Goal: Task Accomplishment & Management: Use online tool/utility

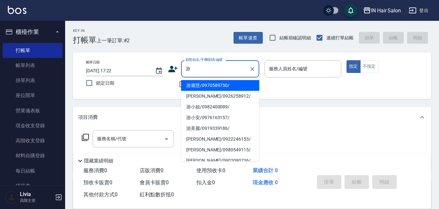
click at [202, 82] on li "游麗慧/0970589750/" at bounding box center [220, 85] width 78 height 11
type input "游麗慧/0970589750/"
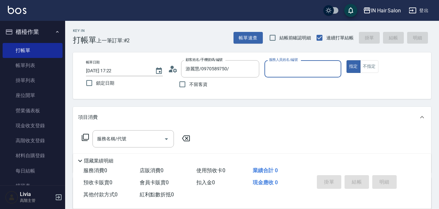
type input "8號店長Livia-8"
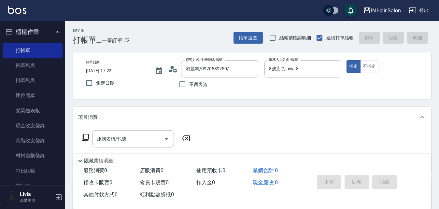
click at [85, 134] on icon at bounding box center [85, 138] width 8 height 8
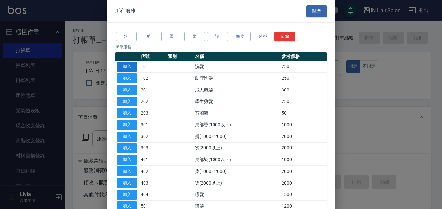
click at [132, 65] on button "加入" at bounding box center [127, 67] width 21 height 10
type input "洗髮(101)"
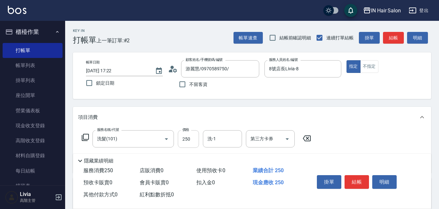
click at [192, 135] on input "250" at bounding box center [188, 139] width 21 height 18
type input "300"
click at [348, 126] on div "項目消費" at bounding box center [252, 117] width 358 height 21
click at [302, 120] on div "項目消費" at bounding box center [252, 115] width 358 height 16
click at [356, 178] on button "結帳" at bounding box center [357, 182] width 24 height 14
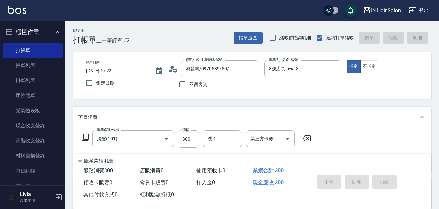
type input "[DATE] 19:03"
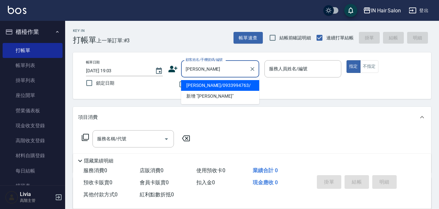
click at [208, 85] on li "[PERSON_NAME]/0933994763/" at bounding box center [220, 85] width 78 height 11
type input "[PERSON_NAME]/0933994763/"
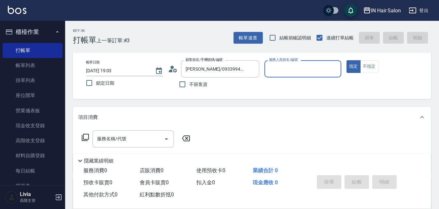
type input "6號設計師[PERSON_NAME]-6"
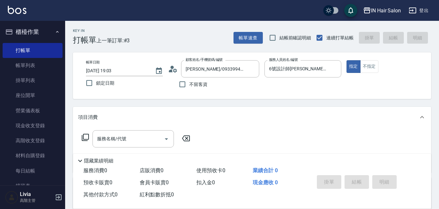
click at [86, 136] on icon at bounding box center [85, 138] width 8 height 8
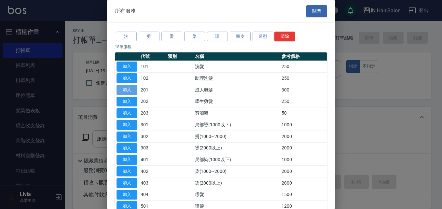
click at [126, 91] on button "加入" at bounding box center [127, 90] width 21 height 10
type input "成人剪髮(201)"
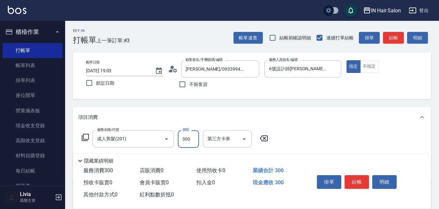
click at [197, 138] on input "300" at bounding box center [188, 139] width 21 height 18
type input "400"
drag, startPoint x: 295, startPoint y: 136, endPoint x: 287, endPoint y: 140, distance: 9.3
click at [294, 136] on div "服務名稱/代號 成人剪髮(201) 服務名稱/代號 價格 400 價格 第三方卡券 第三方卡券" at bounding box center [252, 150] width 358 height 45
click at [359, 177] on button "結帳" at bounding box center [357, 182] width 24 height 14
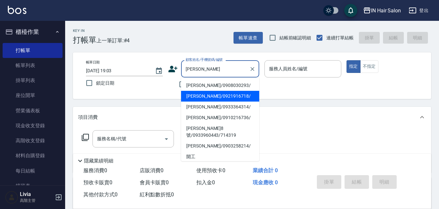
click at [198, 95] on li "[PERSON_NAME]/0921916718/" at bounding box center [220, 96] width 78 height 11
type input "[PERSON_NAME]/0921916718/"
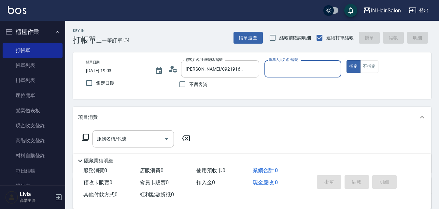
type input "7號設計師[PERSON_NAME]-7"
click at [85, 136] on icon at bounding box center [85, 138] width 8 height 8
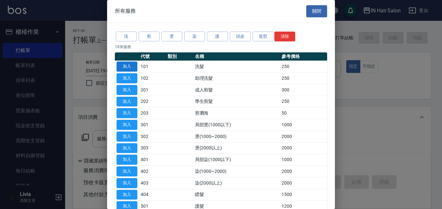
click at [133, 66] on button "加入" at bounding box center [127, 67] width 21 height 10
type input "洗髮(101)"
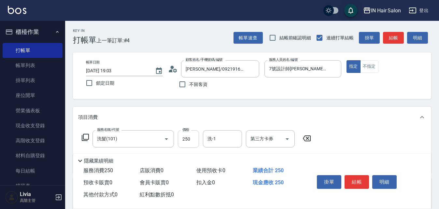
click at [190, 146] on input "250" at bounding box center [188, 139] width 21 height 18
type input "300"
click at [355, 141] on div "服務名稱/代號 洗髮(101) 服務名稱/代號 價格 300 價格 洗-1 洗-1 第三方卡券 第三方卡券" at bounding box center [252, 150] width 358 height 45
click at [359, 178] on button "結帳" at bounding box center [357, 182] width 24 height 14
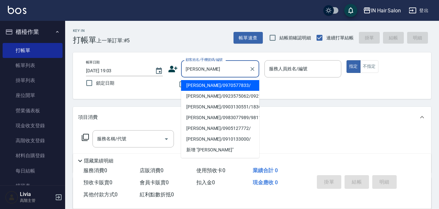
click at [200, 86] on li "[PERSON_NAME]/0970577833/" at bounding box center [220, 85] width 78 height 11
type input "[PERSON_NAME]/0970577833/"
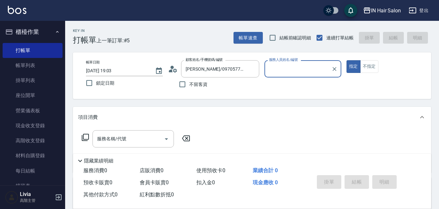
type input "7號設計師[PERSON_NAME]-7"
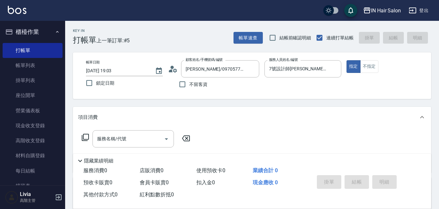
click at [88, 137] on icon at bounding box center [85, 138] width 8 height 8
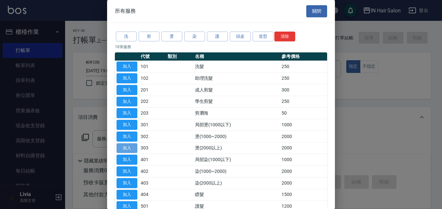
click at [126, 148] on button "加入" at bounding box center [127, 148] width 21 height 10
type input "燙(2000以上)(303)"
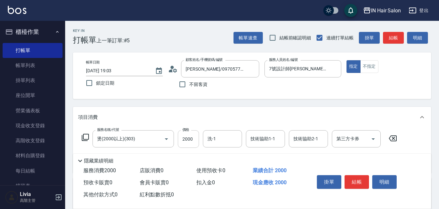
click at [193, 140] on input "2000" at bounding box center [188, 139] width 21 height 18
type input "2500"
click at [358, 177] on button "結帳" at bounding box center [357, 182] width 24 height 14
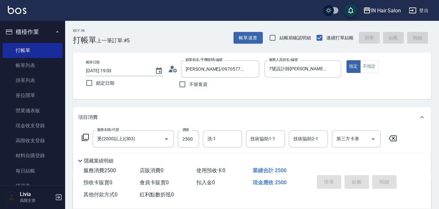
type input "[DATE] 19:04"
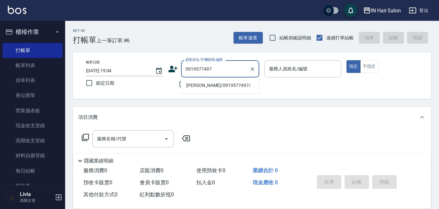
click at [212, 85] on li "[PERSON_NAME]/0919577497/" at bounding box center [220, 85] width 78 height 11
type input "[PERSON_NAME]/0919577497/"
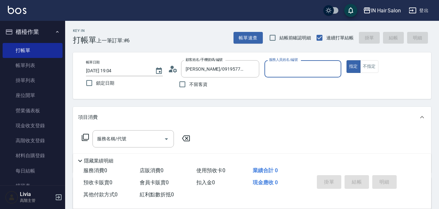
type input "8號店長Livia-8"
click at [84, 137] on icon at bounding box center [85, 138] width 8 height 8
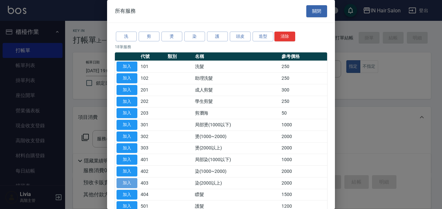
click at [129, 181] on button "加入" at bounding box center [127, 183] width 21 height 10
type input "染(2000以上)(403)"
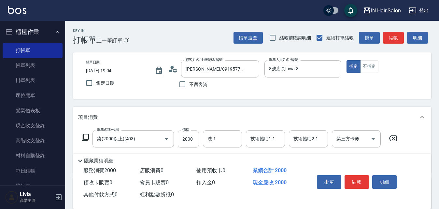
click at [195, 139] on input "2000" at bounding box center [188, 139] width 21 height 18
type input "6500"
click at [356, 177] on button "結帳" at bounding box center [357, 182] width 24 height 14
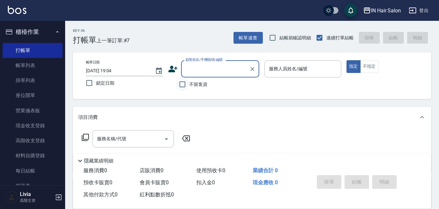
click at [184, 85] on input "不留客資" at bounding box center [183, 85] width 14 height 14
checkbox input "true"
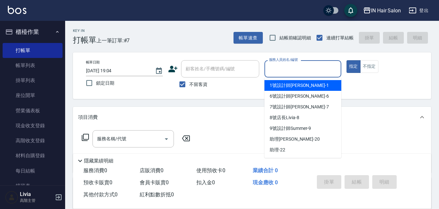
click at [302, 68] on input "服務人員姓名/編號" at bounding box center [302, 68] width 71 height 11
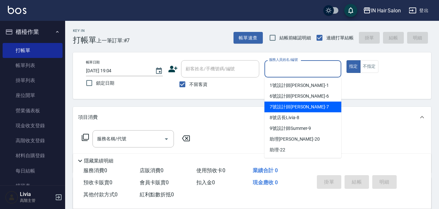
click at [284, 105] on span "7號設計師[PERSON_NAME] -7" at bounding box center [299, 107] width 59 height 7
type input "7號設計師[PERSON_NAME]-7"
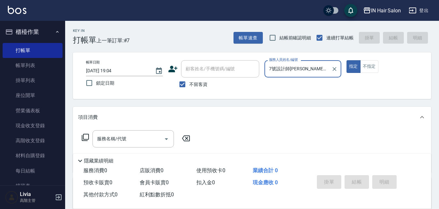
click at [86, 135] on icon at bounding box center [85, 138] width 8 height 8
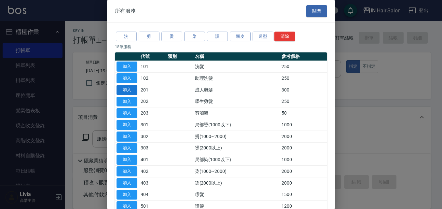
click at [133, 90] on button "加入" at bounding box center [127, 90] width 21 height 10
type input "成人剪髮(201)"
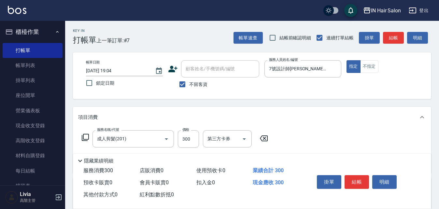
click at [358, 179] on button "結帳" at bounding box center [357, 182] width 24 height 14
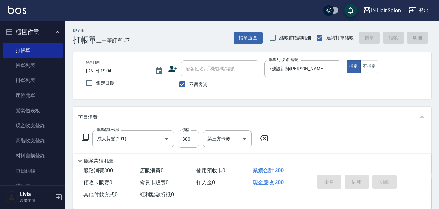
type input "[DATE] 19:05"
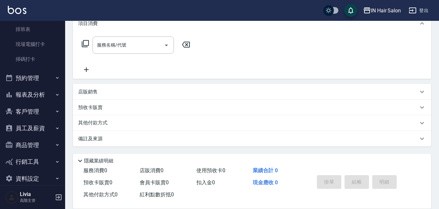
scroll to position [166, 0]
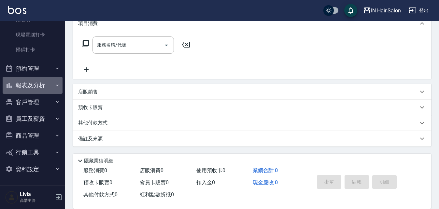
click at [44, 88] on button "報表及分析" at bounding box center [33, 85] width 60 height 17
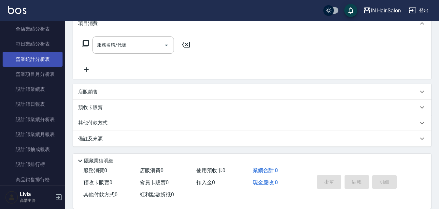
scroll to position [394, 0]
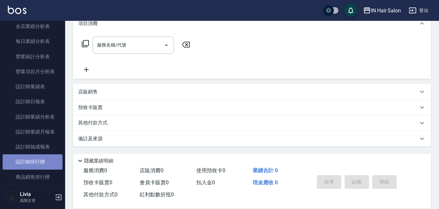
click at [36, 160] on link "設計師排行榜" at bounding box center [33, 161] width 60 height 15
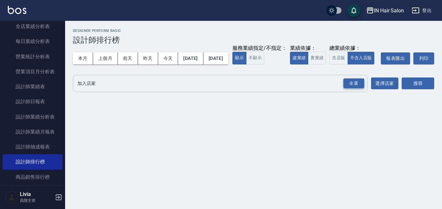
drag, startPoint x: 355, startPoint y: 96, endPoint x: 346, endPoint y: 96, distance: 9.1
click at [354, 89] on div "全選" at bounding box center [354, 83] width 21 height 10
click at [166, 55] on button "今天" at bounding box center [168, 58] width 20 height 12
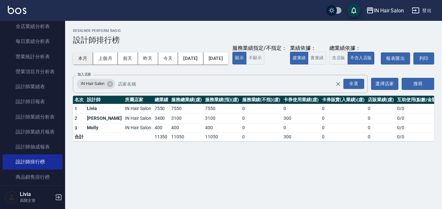
click at [81, 58] on button "本月" at bounding box center [83, 58] width 20 height 12
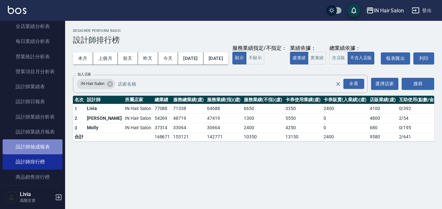
click at [36, 147] on link "設計師抽成報表" at bounding box center [33, 146] width 60 height 15
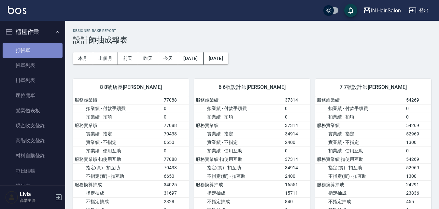
click at [38, 51] on link "打帳單" at bounding box center [33, 50] width 60 height 15
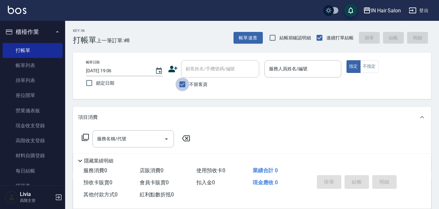
click at [185, 83] on input "不留客資" at bounding box center [183, 85] width 14 height 14
checkbox input "false"
click at [210, 64] on input "顧客姓名/手機號碼/編號" at bounding box center [215, 68] width 63 height 11
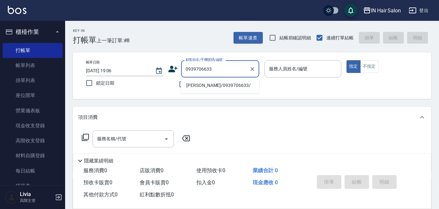
click at [216, 86] on li "[PERSON_NAME]/0939706633/" at bounding box center [220, 85] width 78 height 11
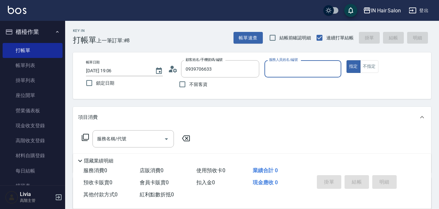
type input "[PERSON_NAME]/0939706633/"
type input "6號設計師[PERSON_NAME]-6"
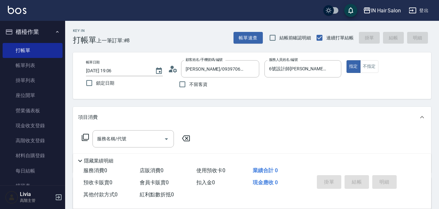
click at [85, 136] on icon at bounding box center [85, 138] width 8 height 8
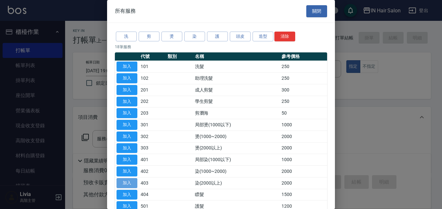
drag, startPoint x: 129, startPoint y: 182, endPoint x: 162, endPoint y: 164, distance: 37.2
click at [129, 181] on button "加入" at bounding box center [127, 183] width 21 height 10
type input "染(2000以上)(403)"
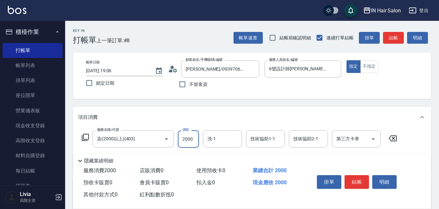
click at [190, 141] on input "2000" at bounding box center [188, 139] width 21 height 18
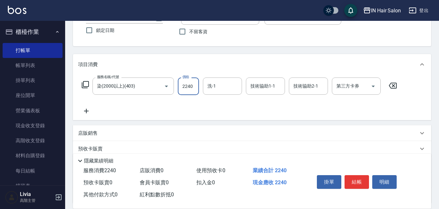
scroll to position [110, 0]
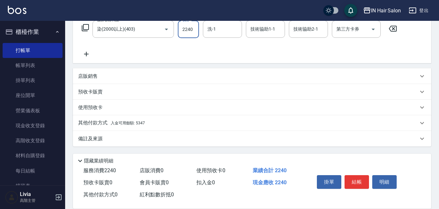
type input "2240"
click at [109, 124] on p "其他付款方式 入金可用餘額: 5347" at bounding box center [111, 123] width 67 height 7
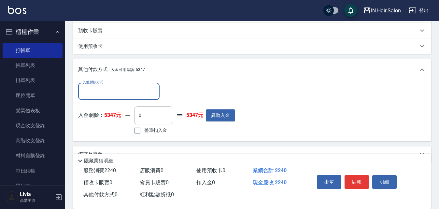
scroll to position [175, 0]
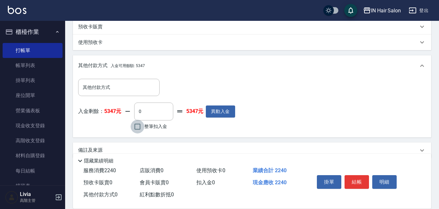
click at [139, 127] on input "整筆扣入金" at bounding box center [138, 127] width 14 height 14
checkbox input "true"
type input "2240"
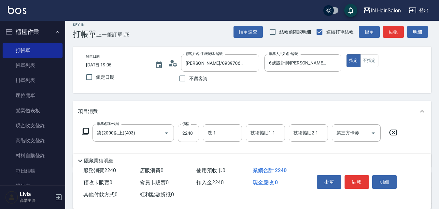
scroll to position [0, 0]
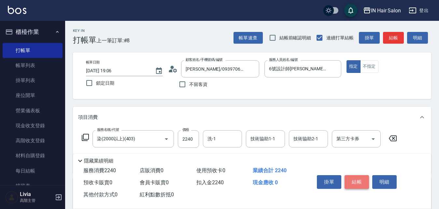
click at [360, 179] on button "結帳" at bounding box center [357, 182] width 24 height 14
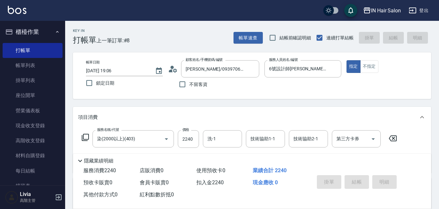
type input "[DATE] 19:11"
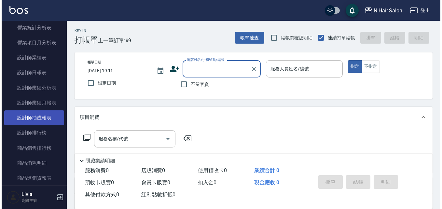
scroll to position [423, 0]
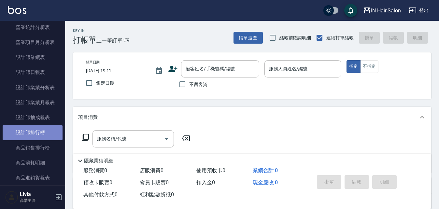
click at [40, 132] on link "設計師排行榜" at bounding box center [33, 132] width 60 height 15
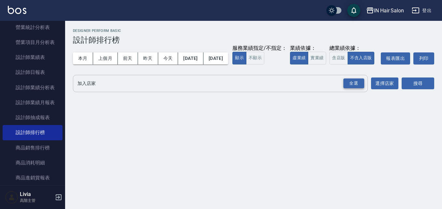
click at [357, 89] on div "全選" at bounding box center [354, 83] width 21 height 10
click at [171, 55] on button "今天" at bounding box center [168, 58] width 20 height 12
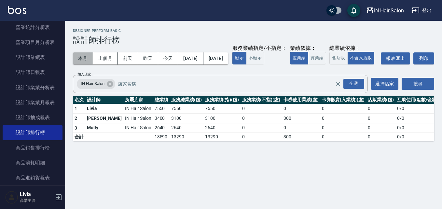
click at [80, 60] on button "本月" at bounding box center [83, 58] width 20 height 12
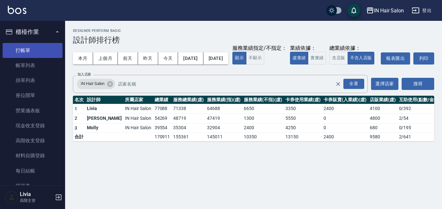
click at [42, 47] on link "打帳單" at bounding box center [33, 50] width 60 height 15
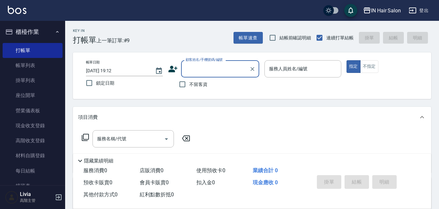
click at [170, 70] on icon at bounding box center [172, 69] width 9 height 7
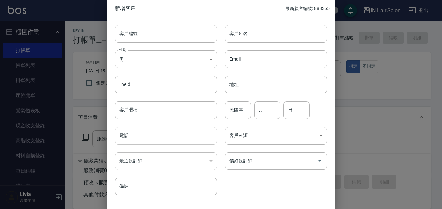
click at [144, 138] on input "電話" at bounding box center [166, 136] width 102 height 18
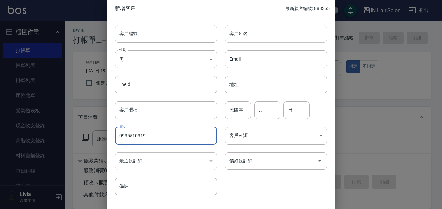
type input "0935510319"
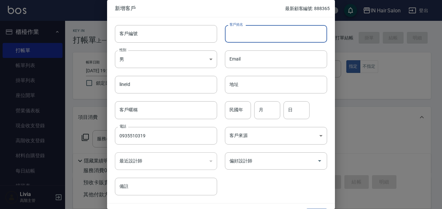
click at [252, 29] on input "客戶姓名" at bounding box center [276, 34] width 102 height 18
type input "[PERSON_NAME]"
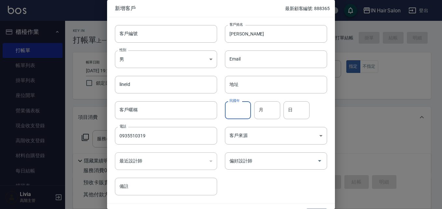
click at [240, 110] on input "民國年" at bounding box center [238, 110] width 26 height 18
type input "81"
click at [262, 111] on input "月" at bounding box center [267, 110] width 26 height 18
type input "10"
click at [293, 109] on input "日" at bounding box center [297, 110] width 26 height 18
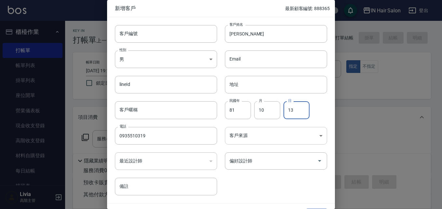
type input "13"
click at [244, 139] on body "IN Hair Salon 登出 櫃檯作業 打帳單 帳單列表 掛單列表 座位開單 營業儀表板 現金收支登錄 高階收支登錄 材料自購登錄 每日結帳 排班表 現場…" at bounding box center [221, 159] width 442 height 319
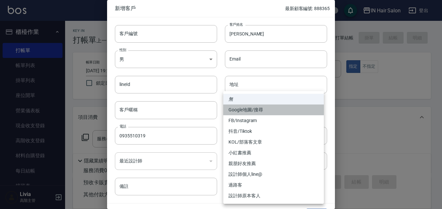
click at [255, 110] on li "Google地圖/搜尋" at bounding box center [273, 110] width 101 height 11
type input "Google地圖/搜尋"
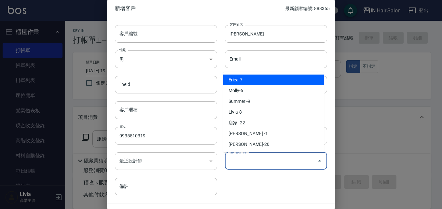
click at [253, 160] on input "偏好設計師" at bounding box center [271, 160] width 87 height 11
click at [249, 78] on li "Erica-7" at bounding box center [273, 80] width 101 height 11
type input "[PERSON_NAME]"
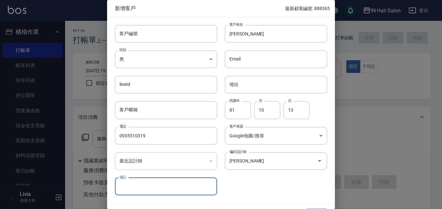
click at [259, 183] on div "客戶編號 客戶編號 客戶姓名 [PERSON_NAME] 客戶姓名 性別 男 [DEMOGRAPHIC_DATA] 性別 Email Email lineId…" at bounding box center [217, 106] width 220 height 178
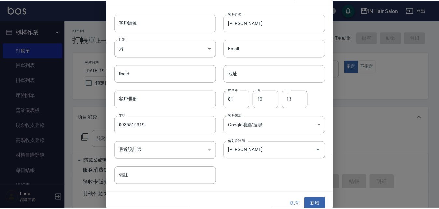
scroll to position [17, 0]
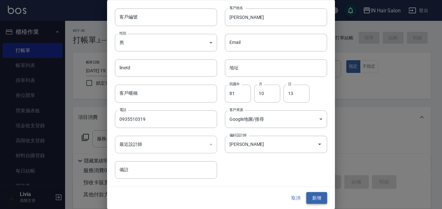
click at [318, 195] on button "新增" at bounding box center [316, 198] width 21 height 12
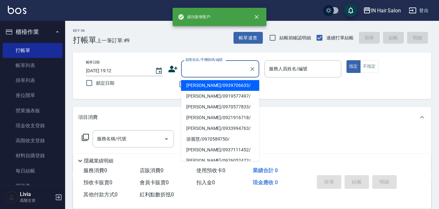
click at [222, 69] on input "顧客姓名/手機號碼/編號" at bounding box center [215, 68] width 63 height 11
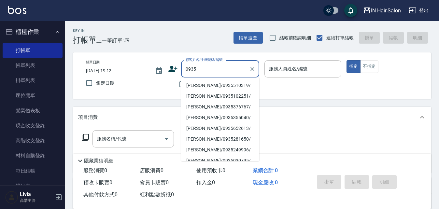
click at [193, 84] on li "[PERSON_NAME]/0935510319/" at bounding box center [220, 85] width 78 height 11
type input "[PERSON_NAME]/0935510319/"
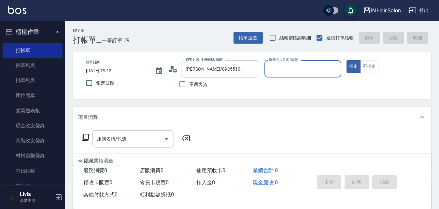
type input "7號設計師[PERSON_NAME]-7"
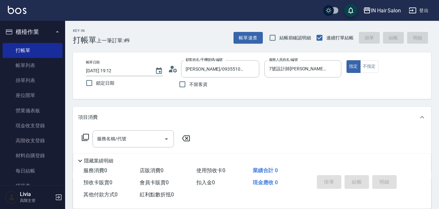
click at [86, 136] on icon at bounding box center [85, 138] width 8 height 8
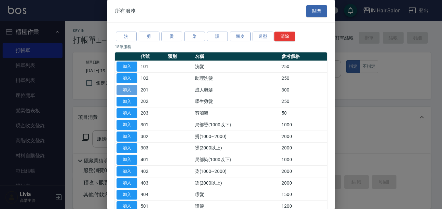
click at [131, 89] on button "加入" at bounding box center [127, 90] width 21 height 10
type input "成人剪髮(201)"
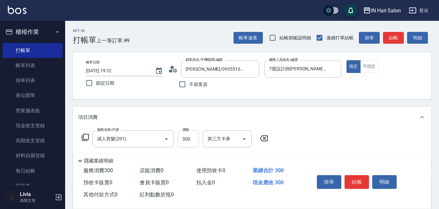
click at [193, 136] on input "300" at bounding box center [188, 139] width 21 height 18
type input "400"
click at [292, 137] on div "服務名稱/代號 成人剪髮(201) 服務名稱/代號 價格 400 價格 第三方卡券 第三方卡券" at bounding box center [252, 150] width 358 height 45
click at [359, 180] on button "結帳" at bounding box center [357, 182] width 24 height 14
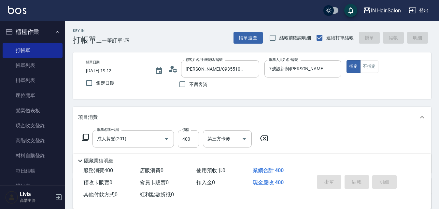
type input "[DATE] 19:43"
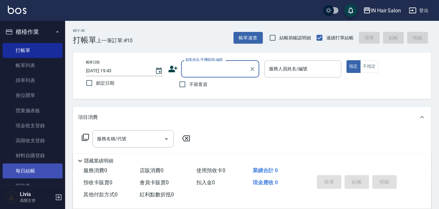
click at [35, 172] on link "每日結帳" at bounding box center [33, 170] width 60 height 15
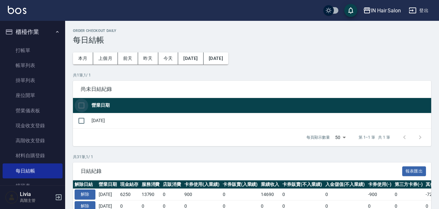
drag, startPoint x: 82, startPoint y: 104, endPoint x: 107, endPoint y: 150, distance: 52.2
click at [82, 105] on input "checkbox" at bounding box center [82, 106] width 14 height 14
checkbox input "true"
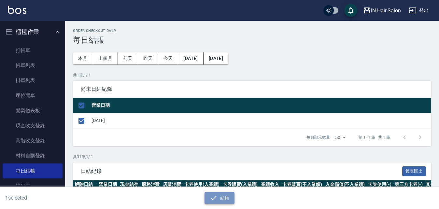
click at [222, 195] on button "結帳" at bounding box center [220, 198] width 30 height 12
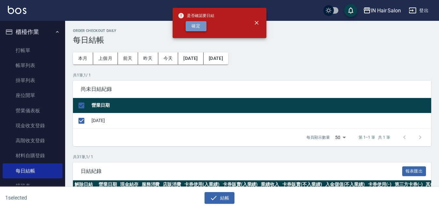
click at [202, 25] on button "確定" at bounding box center [196, 26] width 21 height 10
checkbox input "false"
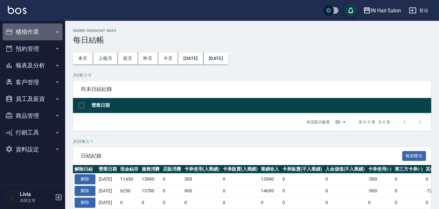
drag, startPoint x: 22, startPoint y: 29, endPoint x: 24, endPoint y: 39, distance: 10.3
click at [22, 30] on button "櫃檯作業" at bounding box center [33, 31] width 60 height 17
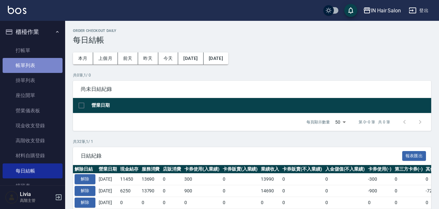
click at [35, 63] on link "帳單列表" at bounding box center [33, 65] width 60 height 15
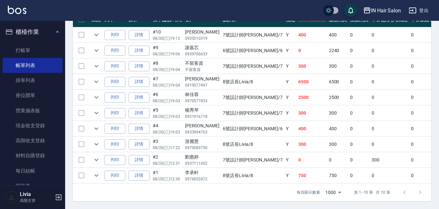
scroll to position [194, 0]
drag, startPoint x: 37, startPoint y: 49, endPoint x: 47, endPoint y: 51, distance: 10.4
click at [37, 50] on link "打帳單" at bounding box center [33, 50] width 60 height 15
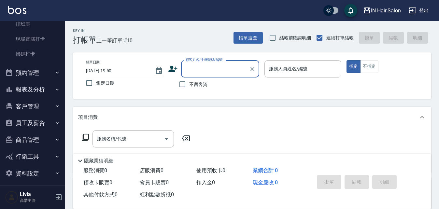
scroll to position [166, 0]
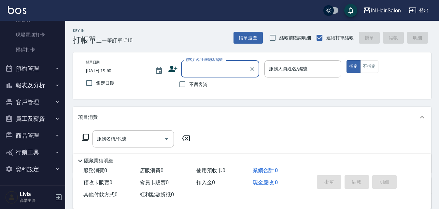
click at [41, 87] on button "報表及分析" at bounding box center [33, 85] width 60 height 17
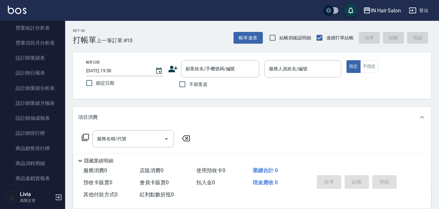
scroll to position [427, 0]
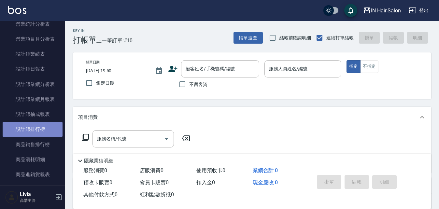
click at [34, 127] on link "設計師排行榜" at bounding box center [33, 129] width 60 height 15
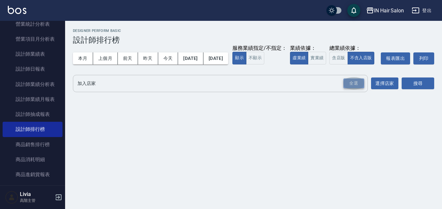
drag, startPoint x: 347, startPoint y: 98, endPoint x: 266, endPoint y: 110, distance: 81.7
click at [347, 89] on div "全選" at bounding box center [354, 83] width 21 height 10
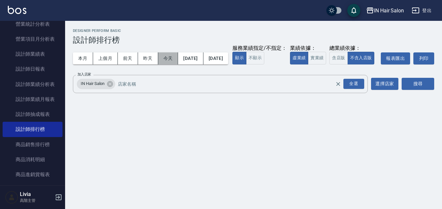
click at [169, 60] on button "今天" at bounding box center [168, 58] width 20 height 12
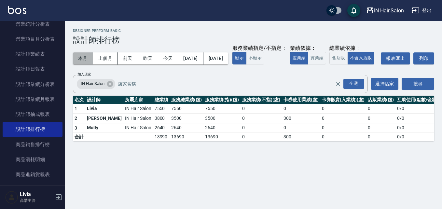
click at [86, 56] on button "本月" at bounding box center [83, 58] width 20 height 12
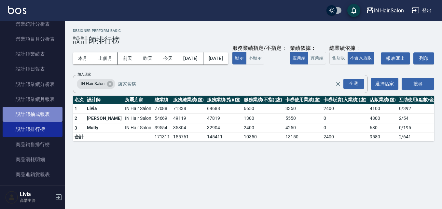
click at [47, 112] on link "設計師抽成報表" at bounding box center [33, 114] width 60 height 15
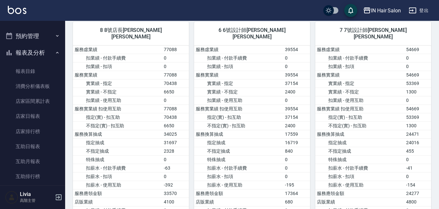
scroll to position [3, 0]
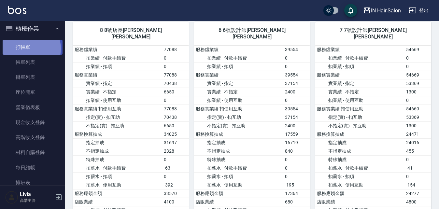
click at [29, 49] on link "打帳單" at bounding box center [33, 47] width 60 height 15
